Goal: Communication & Community: Answer question/provide support

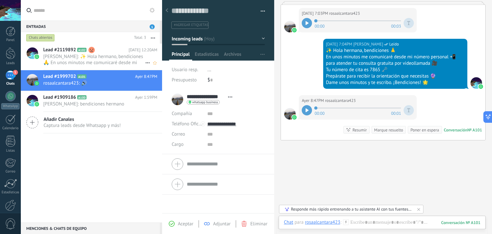
click at [104, 61] on span "[PERSON_NAME]: ✨ Hola hermano, bendiciones 🙏 En unos minutos me comunicaré desd…" at bounding box center [94, 59] width 102 height 12
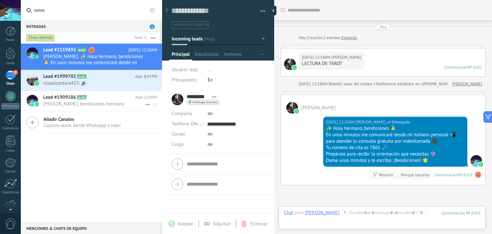
scroll to position [62, 0]
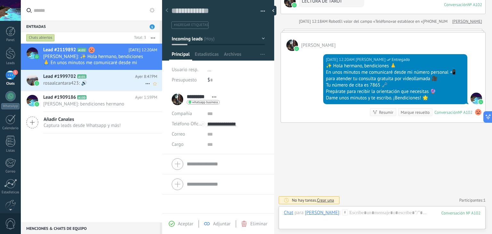
click at [100, 83] on span "rosaalcantara423: 🔊" at bounding box center [94, 83] width 102 height 6
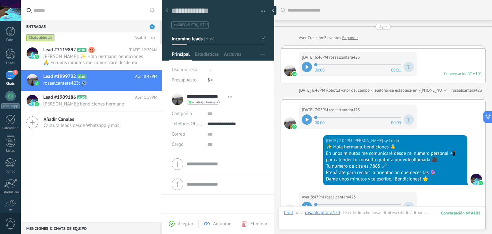
scroll to position [114, 0]
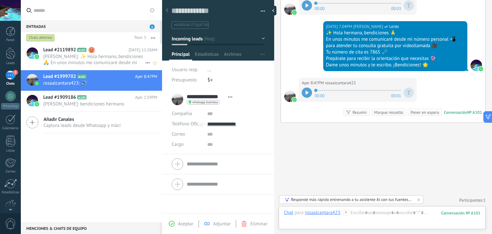
click at [107, 60] on span "[PERSON_NAME]: ✨ Hola hermano, bendiciones 🙏 En unos minutos me comunicaré desd…" at bounding box center [94, 59] width 102 height 12
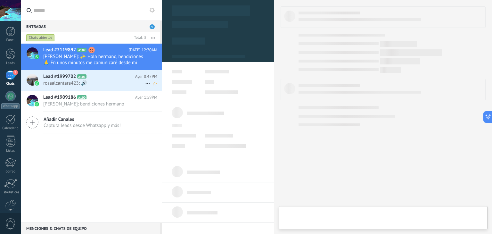
type textarea "**********"
